Goal: Information Seeking & Learning: Learn about a topic

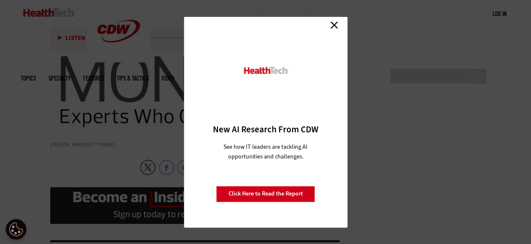
scroll to position [1731, 0]
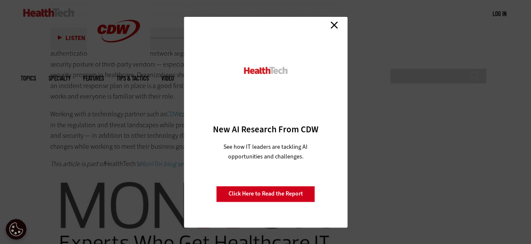
click at [263, 29] on link "Close" at bounding box center [334, 25] width 13 height 13
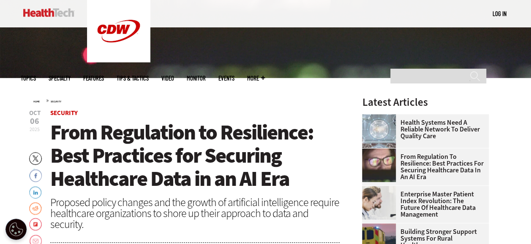
scroll to position [211, 0]
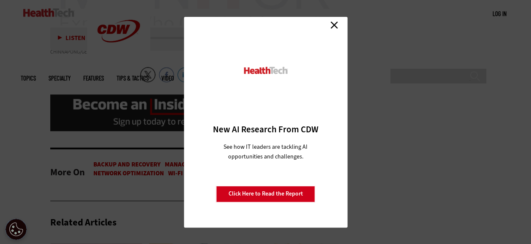
scroll to position [1816, 0]
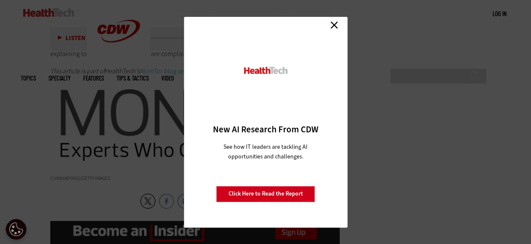
click at [336, 27] on link "Close" at bounding box center [334, 25] width 13 height 13
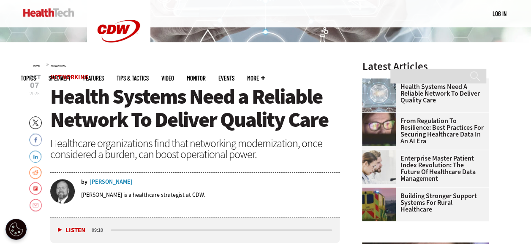
scroll to position [235, 0]
